Goal: Task Accomplishment & Management: Manage account settings

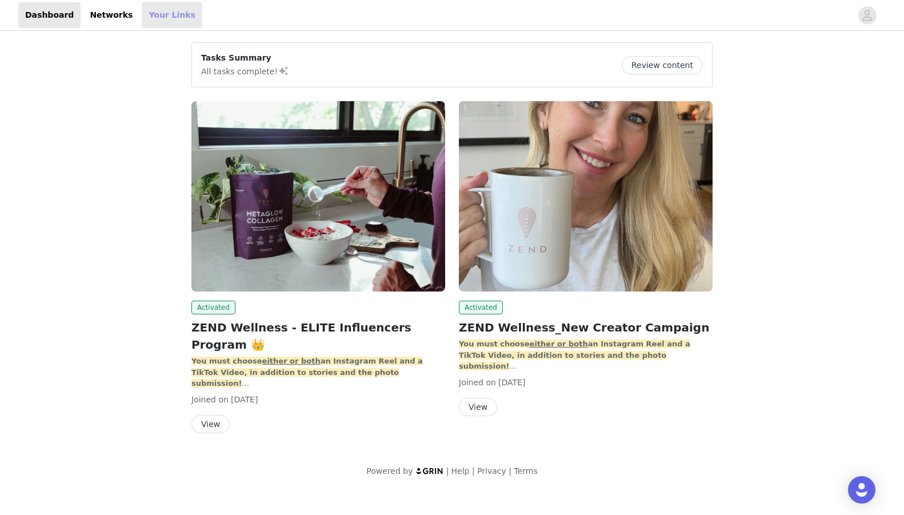
click at [161, 16] on link "Your Links" at bounding box center [172, 15] width 61 height 26
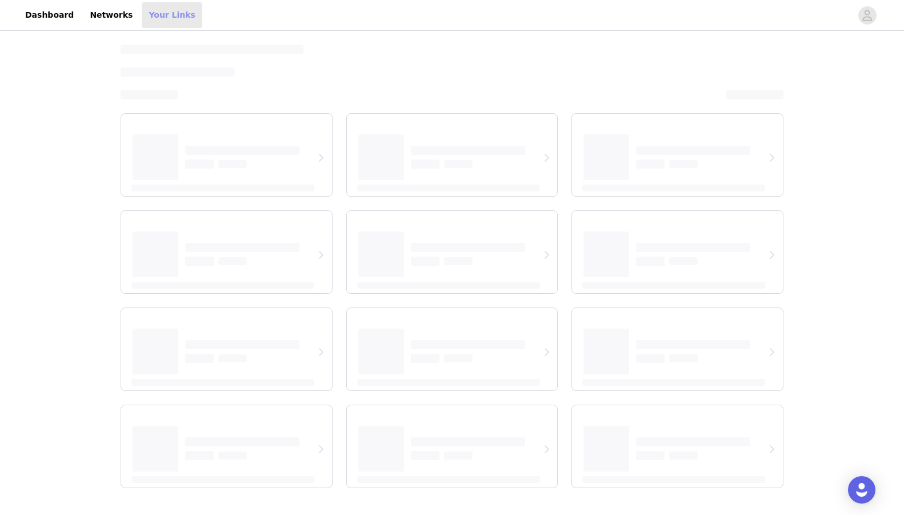
select select "12"
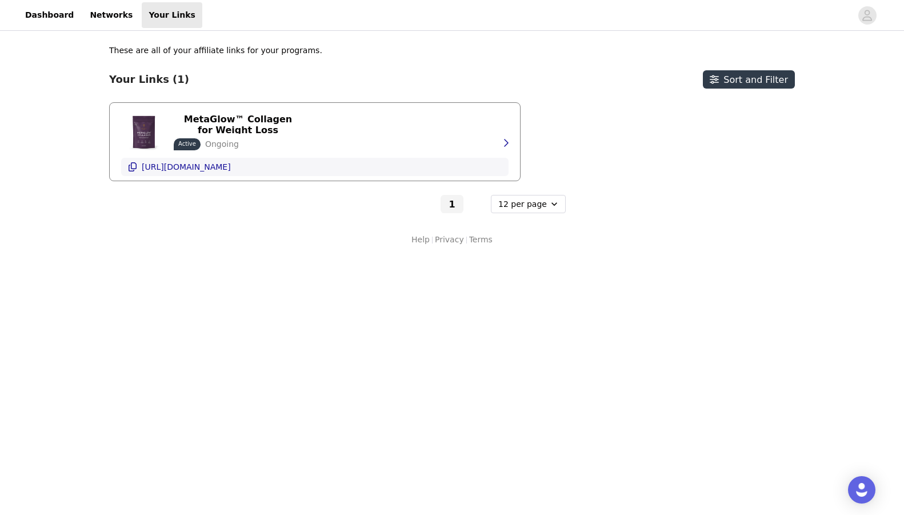
click at [231, 170] on p "[URL][DOMAIN_NAME]" at bounding box center [186, 166] width 89 height 9
click at [231, 168] on p "[URL][DOMAIN_NAME]" at bounding box center [186, 166] width 89 height 9
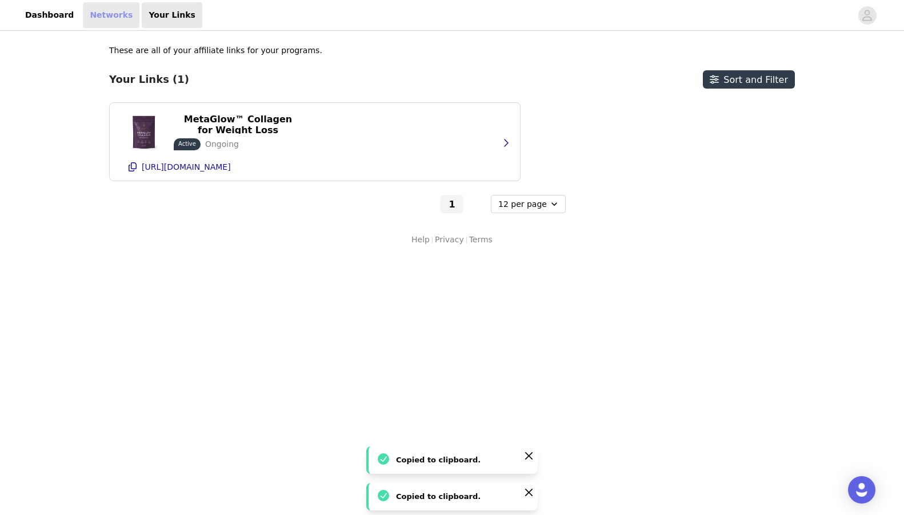
click at [96, 10] on link "Networks" at bounding box center [111, 15] width 57 height 26
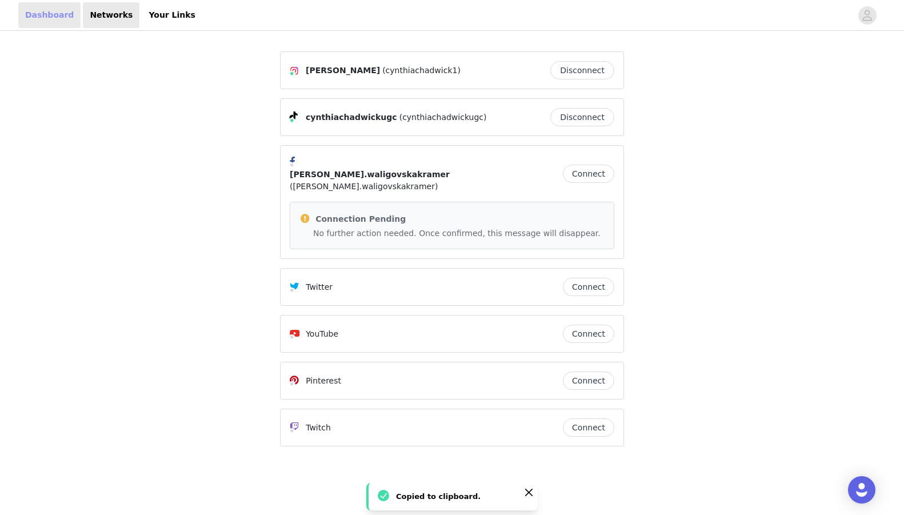
click at [49, 19] on link "Dashboard" at bounding box center [49, 15] width 62 height 26
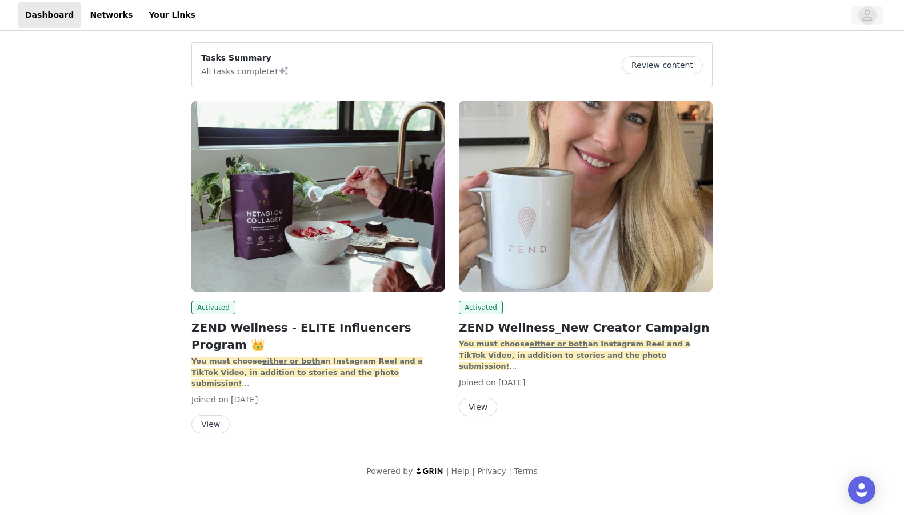
click at [871, 15] on icon "avatar" at bounding box center [867, 15] width 11 height 18
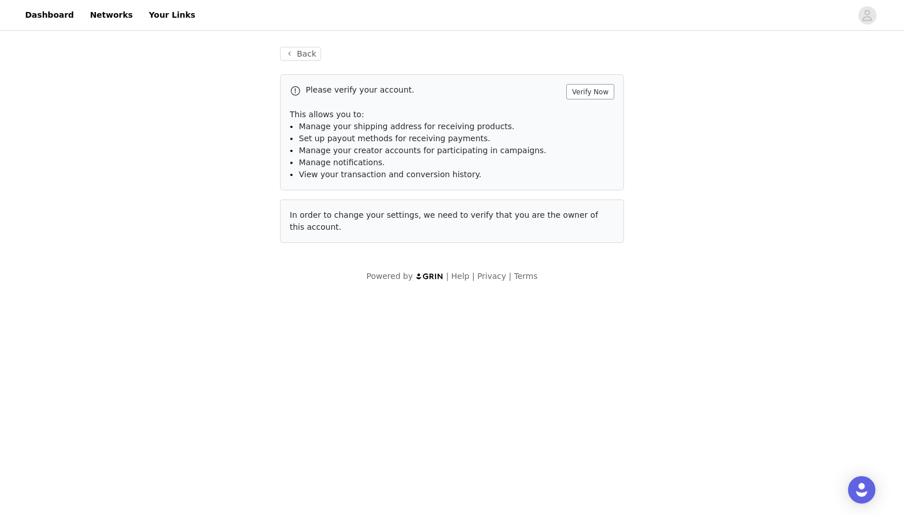
click at [584, 91] on button "Verify Now" at bounding box center [590, 91] width 48 height 15
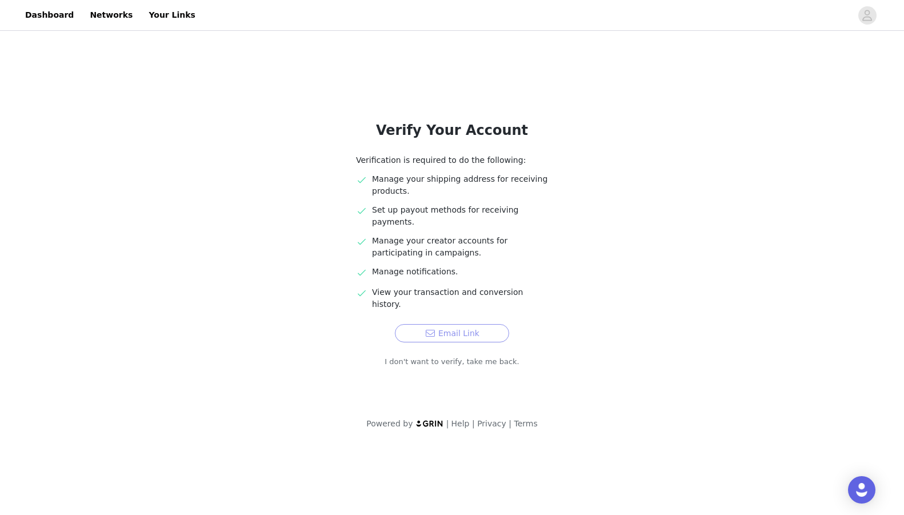
click at [467, 324] on button "Email Link" at bounding box center [452, 333] width 114 height 18
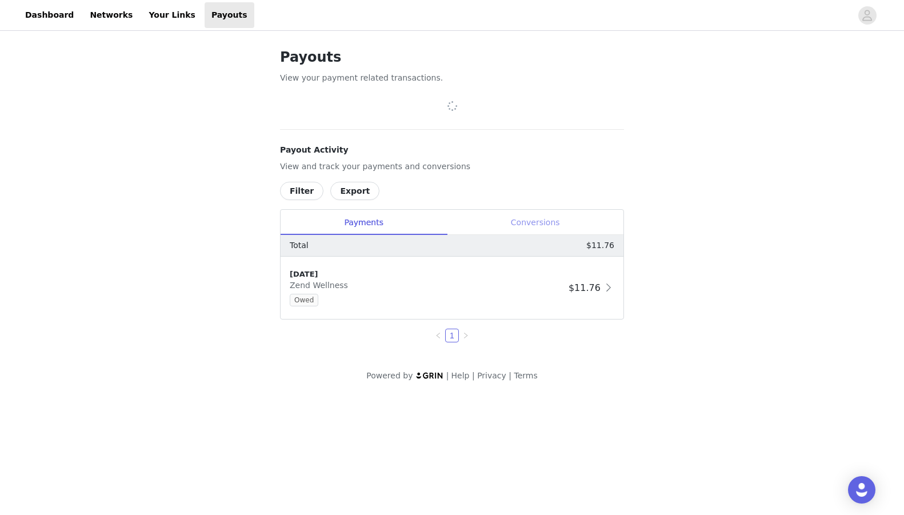
click at [537, 221] on div "Conversions" at bounding box center [535, 223] width 177 height 26
click at [373, 224] on div "Payments" at bounding box center [364, 223] width 166 height 26
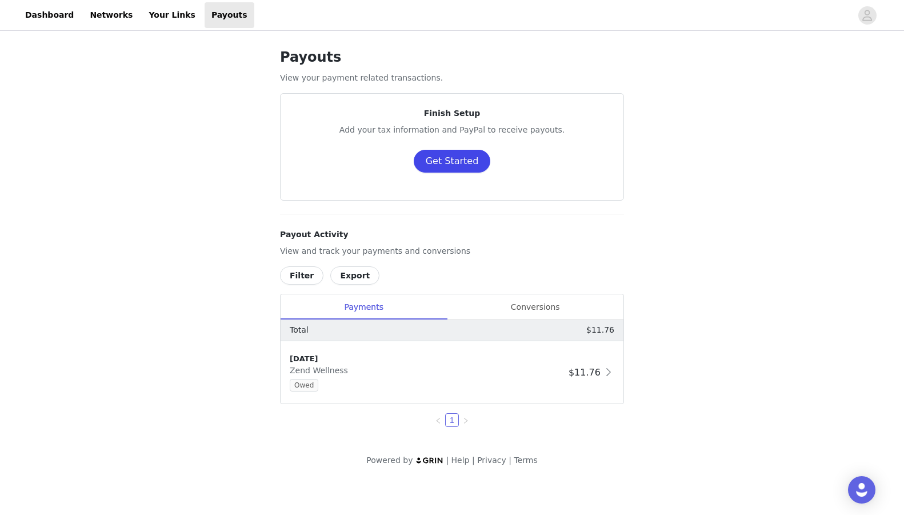
click at [454, 162] on button "Get Started" at bounding box center [452, 161] width 77 height 23
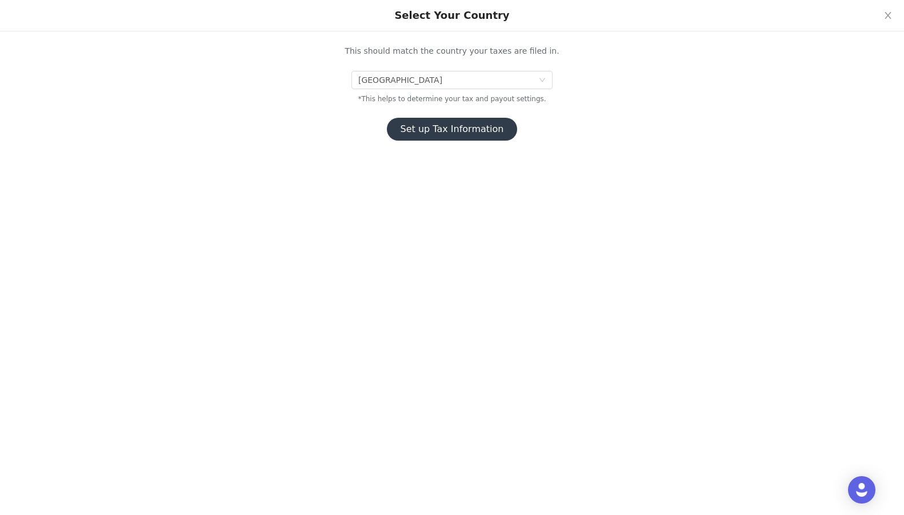
click at [454, 135] on button "Set up Tax Information" at bounding box center [452, 129] width 131 height 23
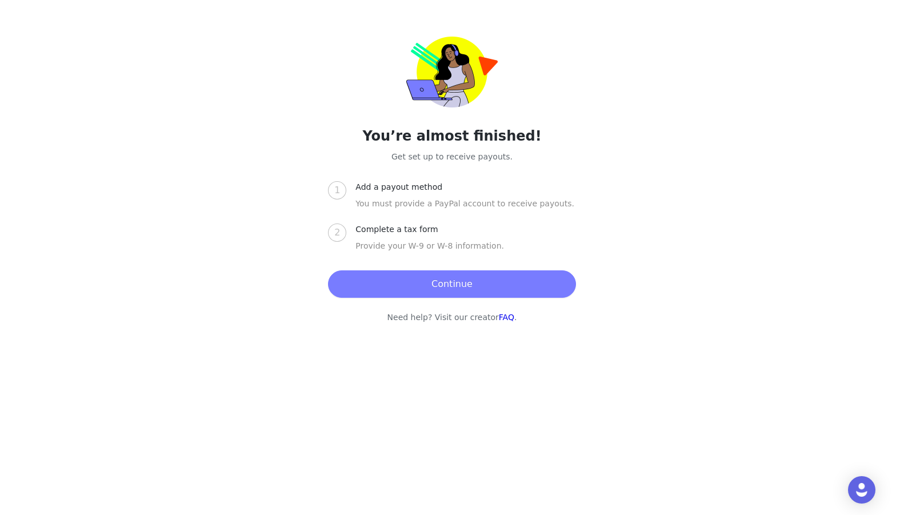
click at [443, 285] on button "Continue" at bounding box center [451, 283] width 247 height 27
